Goal: Task Accomplishment & Management: Complete application form

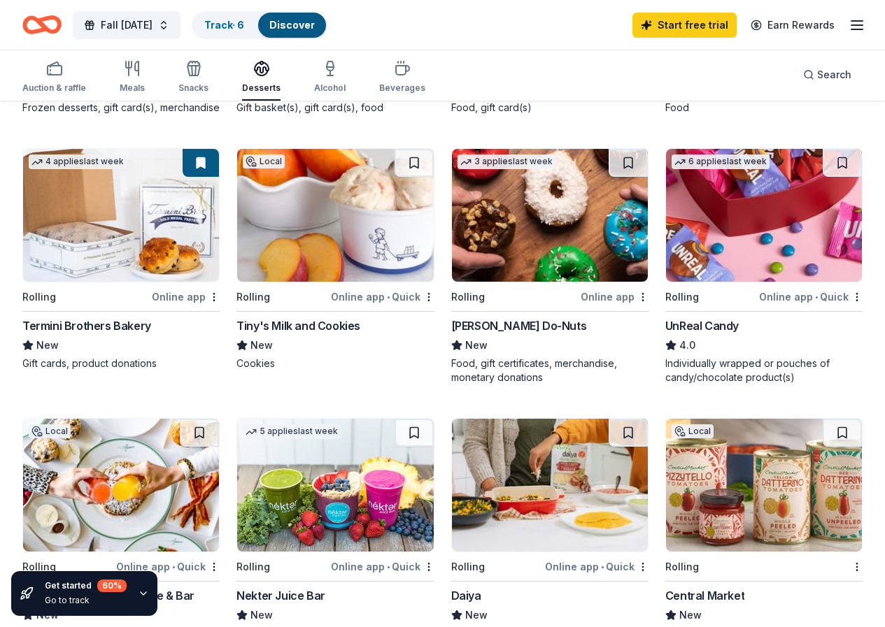
scroll to position [839, 0]
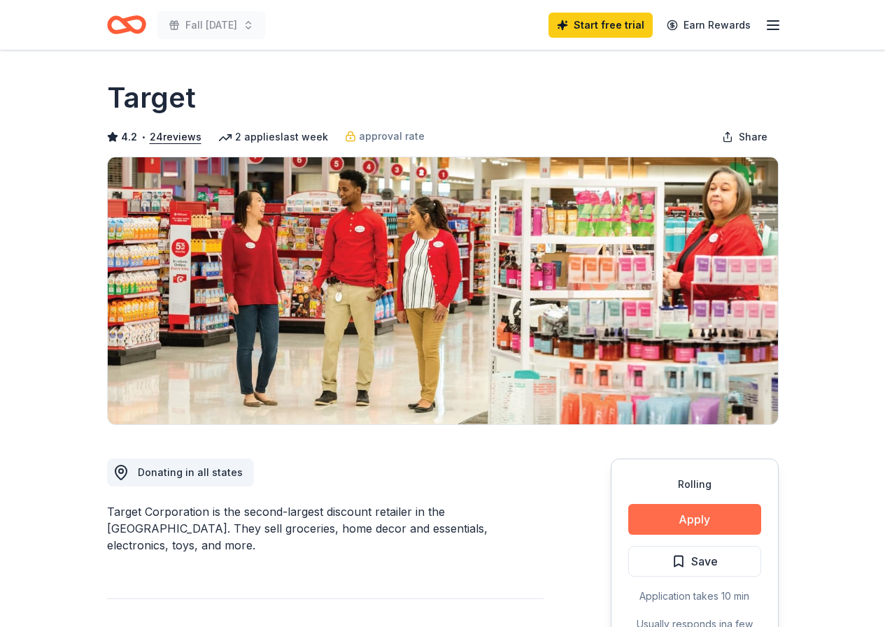
click at [685, 510] on button "Apply" at bounding box center [694, 519] width 133 height 31
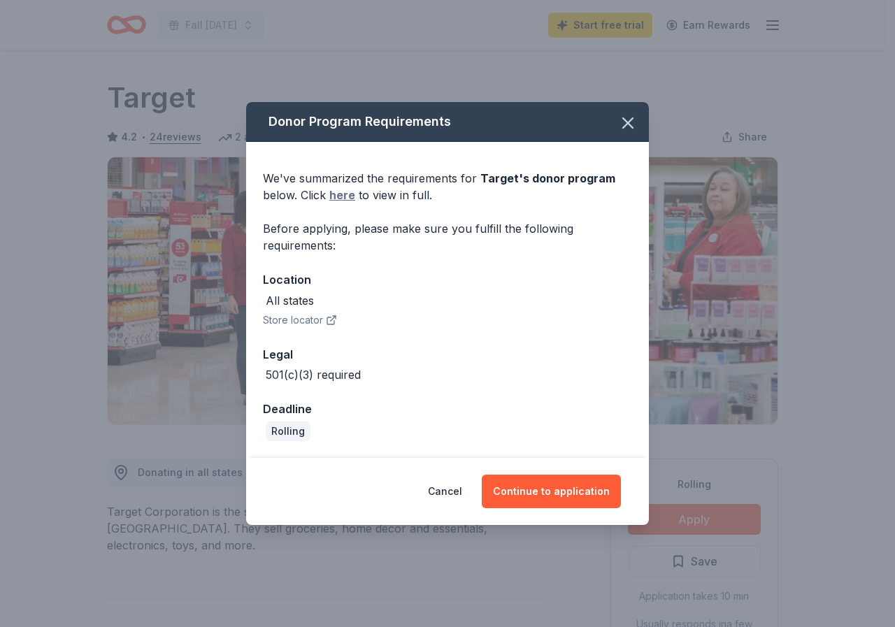
click at [347, 195] on link "here" at bounding box center [342, 195] width 26 height 17
click at [545, 493] on button "Continue to application" at bounding box center [551, 492] width 139 height 34
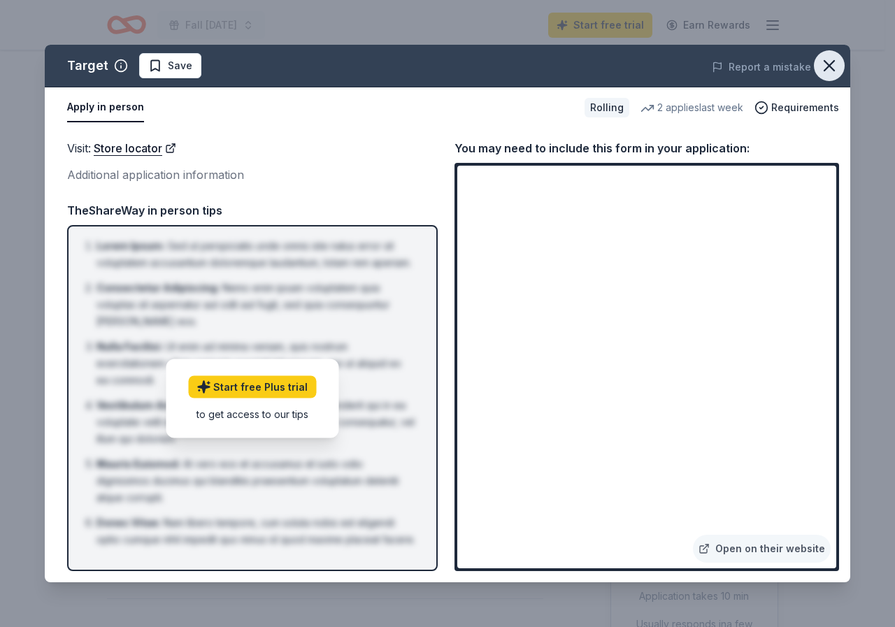
click at [833, 66] on icon "button" at bounding box center [830, 66] width 20 height 20
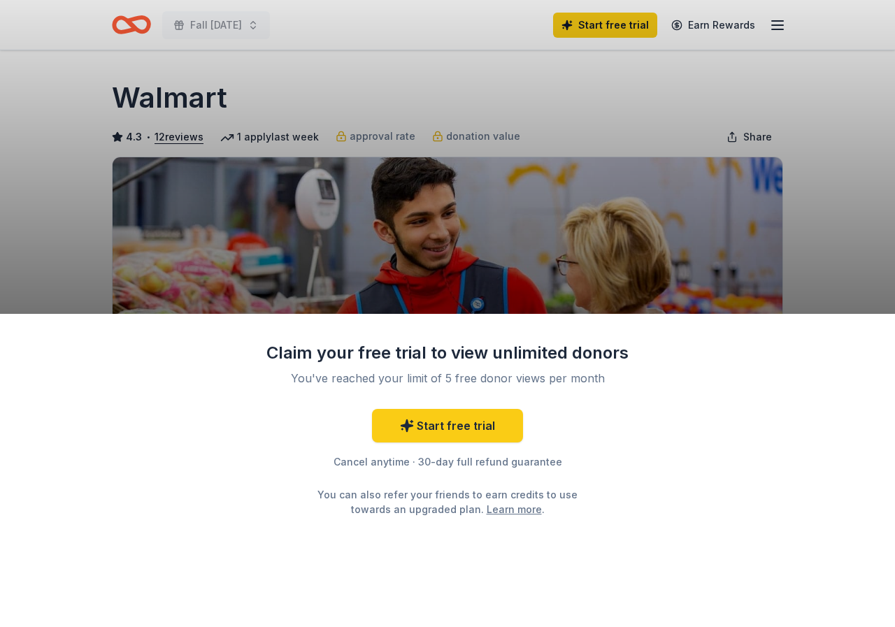
click at [635, 245] on div "Claim your free trial to view unlimited donors You've reached your limit of 5 f…" at bounding box center [447, 313] width 895 height 627
click at [832, 267] on div "Claim your free trial to view unlimited donors You've reached your limit of 5 f…" at bounding box center [447, 313] width 895 height 627
